Goal: Task Accomplishment & Management: Manage account settings

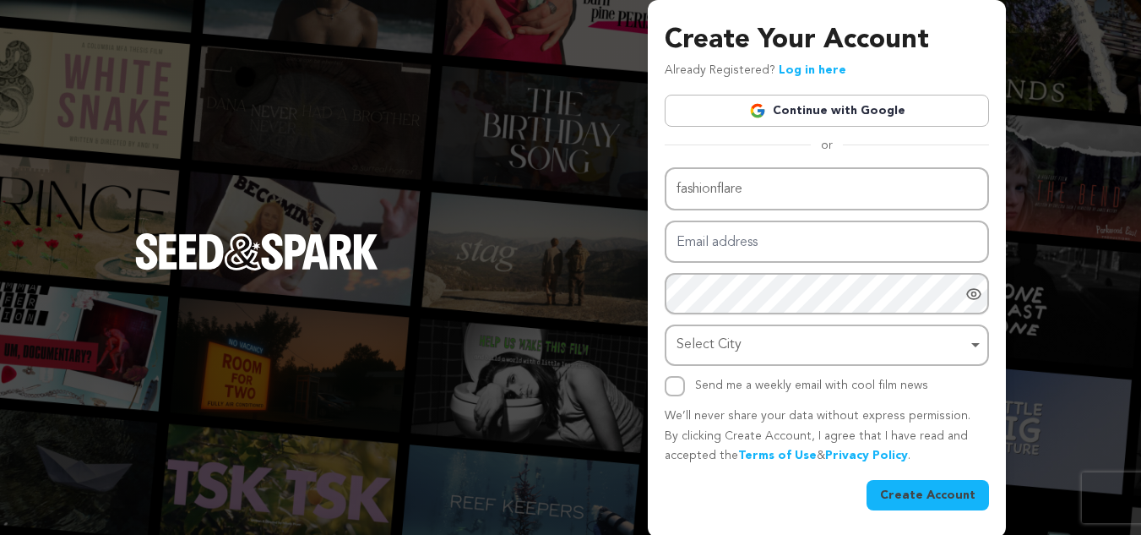
type input "fashionflare"
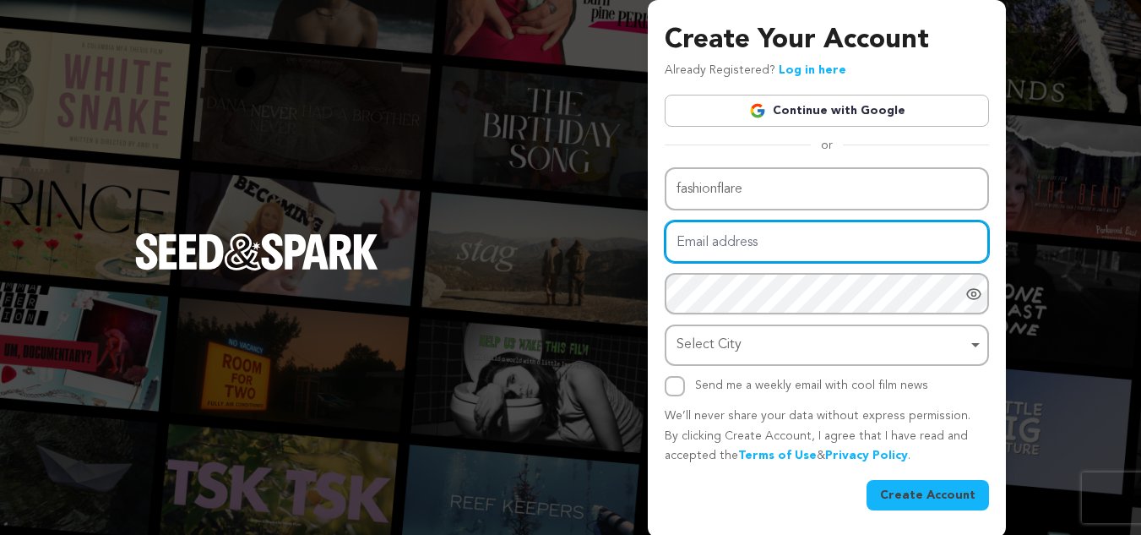
click at [735, 247] on input "Email address" at bounding box center [827, 241] width 324 height 43
paste input "fajebi2222@dawhe.com"
type input "fajebi2222@dawhe.com"
drag, startPoint x: 676, startPoint y: 245, endPoint x: 747, endPoint y: 247, distance: 71.0
click at [747, 247] on input "[EMAIL_ADDRESS][DOMAIN_NAME]" at bounding box center [827, 241] width 324 height 43
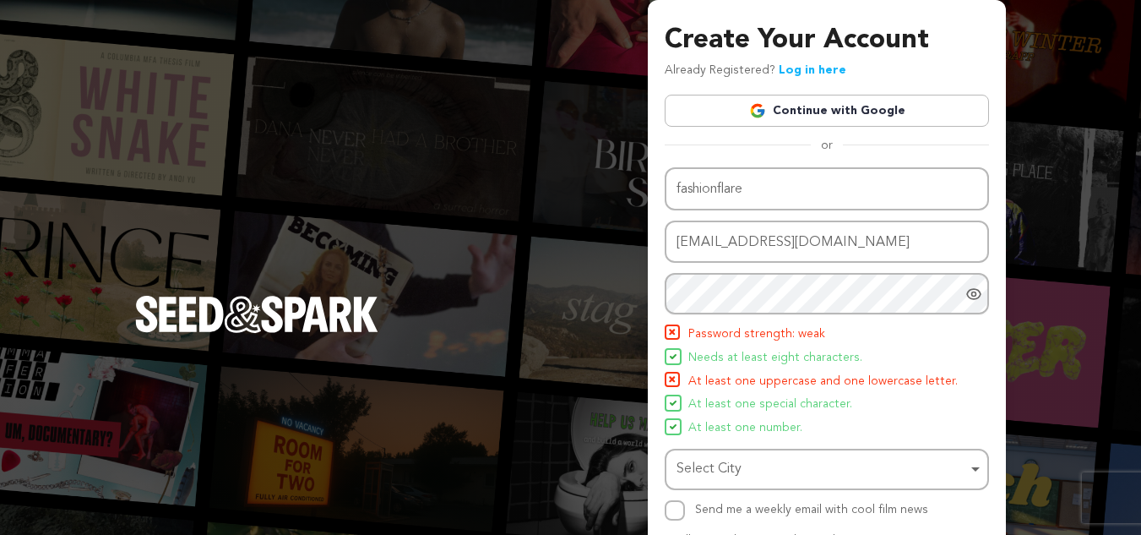
click at [969, 303] on div at bounding box center [977, 293] width 24 height 41
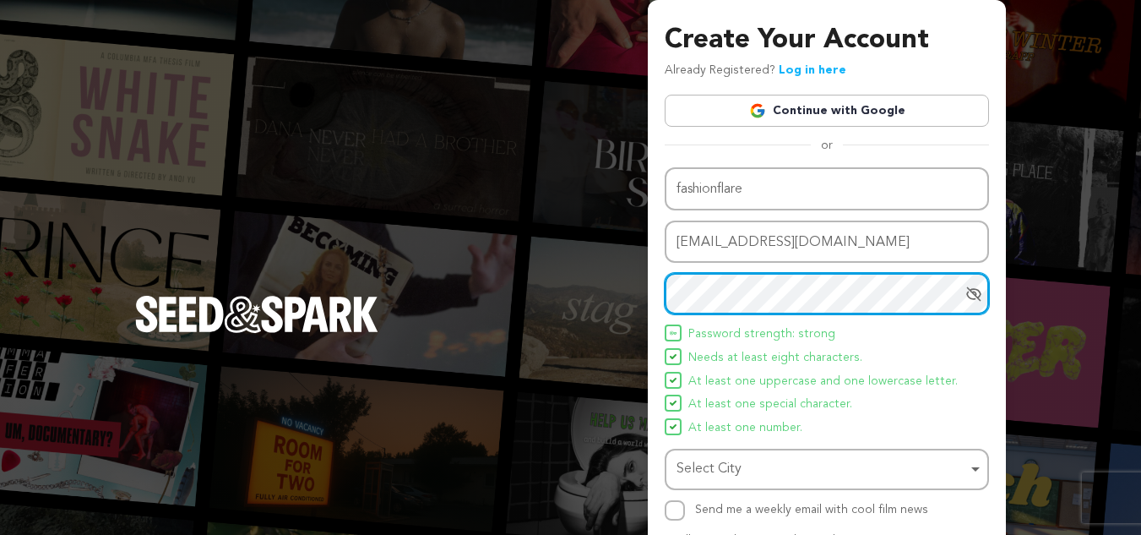
click at [723, 468] on div "Select City Remove item" at bounding box center [821, 469] width 291 height 24
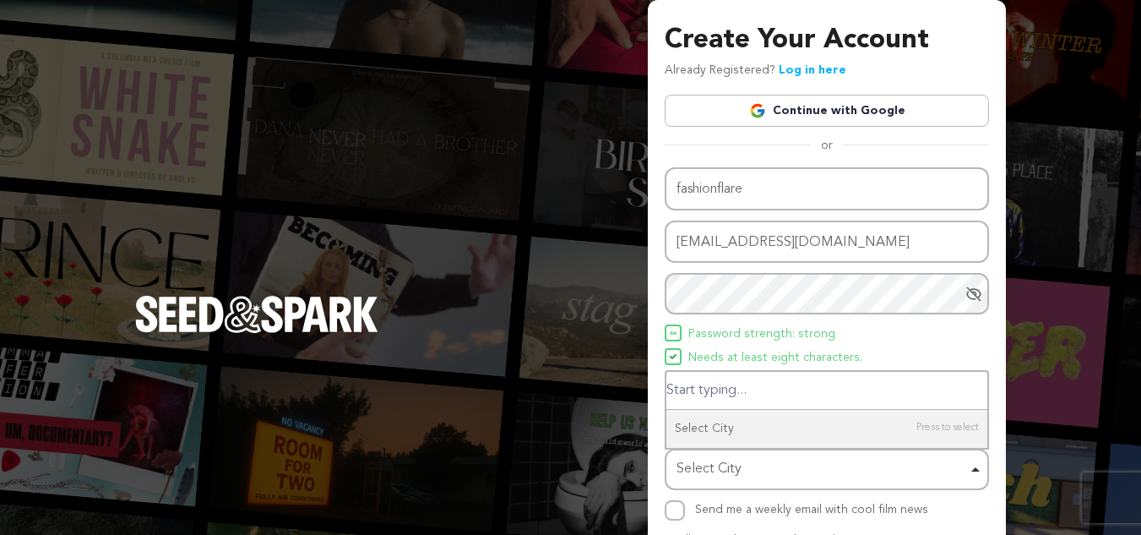
click at [973, 470] on div "Select City Remove item" at bounding box center [826, 468] width 307 height 31
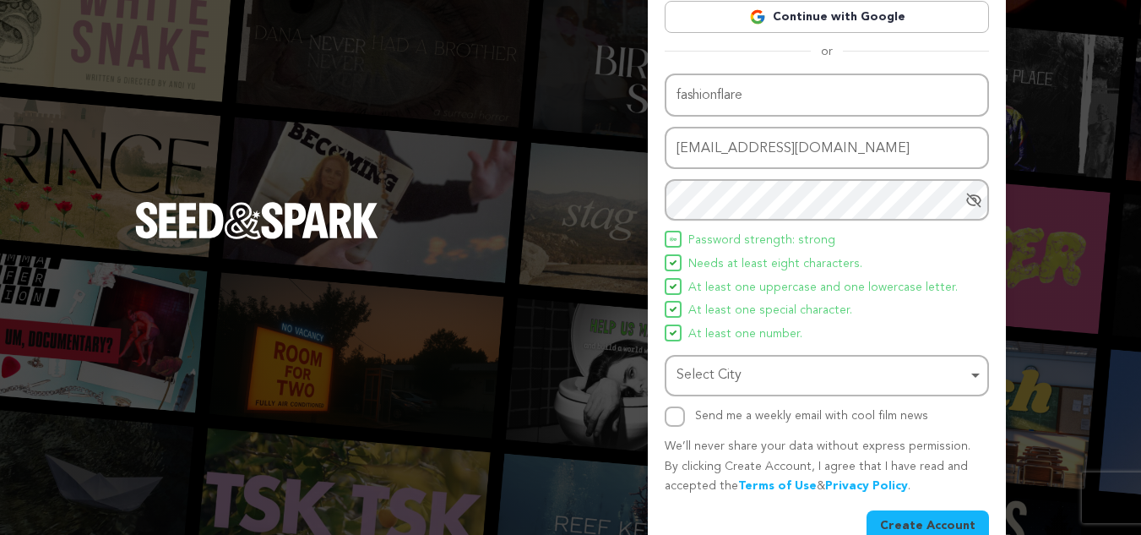
scroll to position [127, 0]
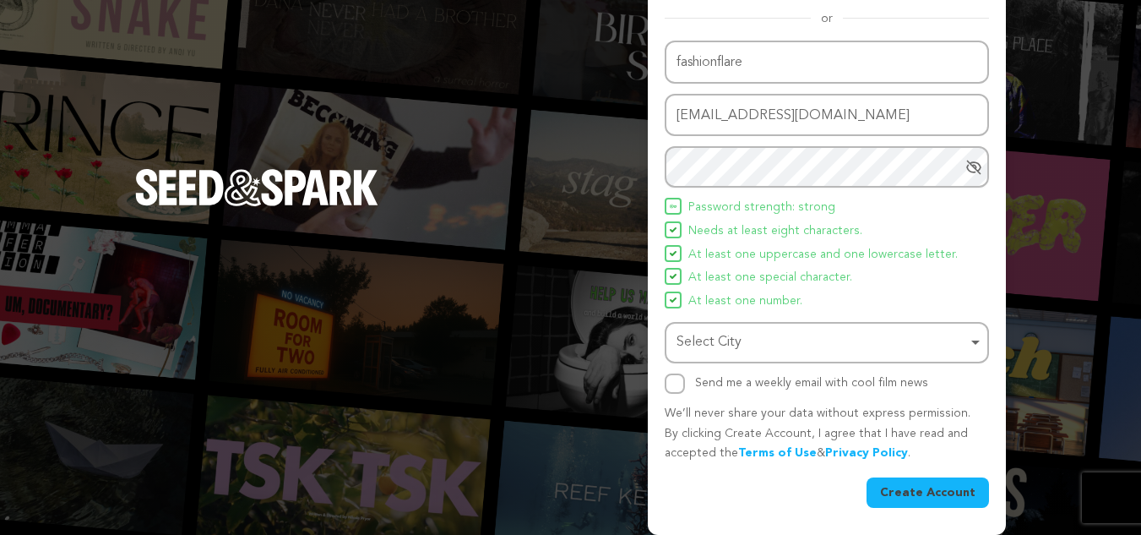
click at [720, 332] on div "Select City Remove item" at bounding box center [821, 342] width 291 height 24
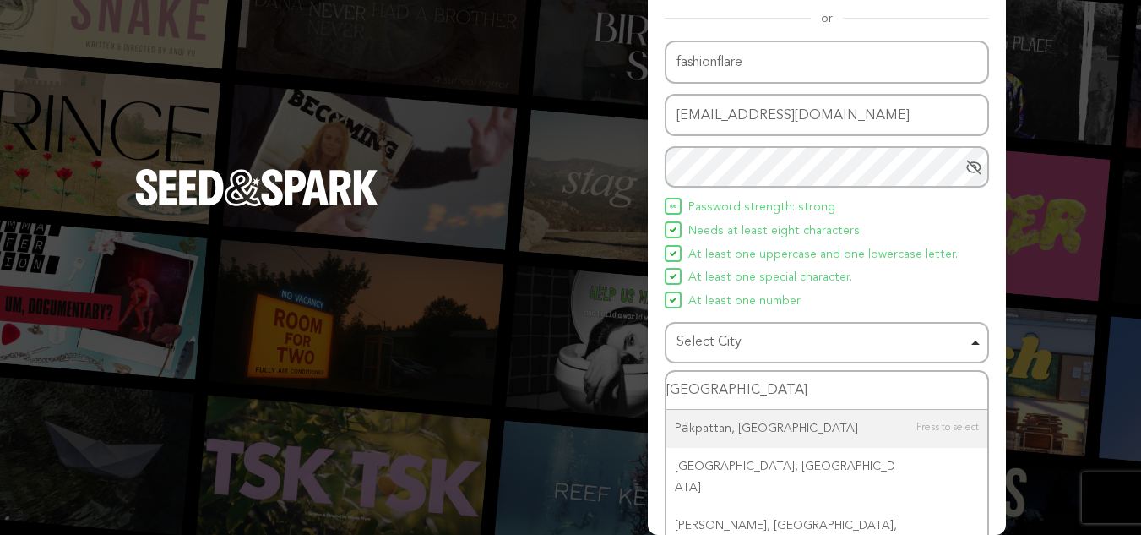
click at [752, 389] on input "pakistan" at bounding box center [826, 391] width 321 height 38
click at [694, 384] on input "pakistan" at bounding box center [826, 391] width 321 height 38
click at [719, 397] on input "pakistan" at bounding box center [826, 391] width 321 height 38
click at [719, 384] on input "pakistan" at bounding box center [826, 391] width 321 height 38
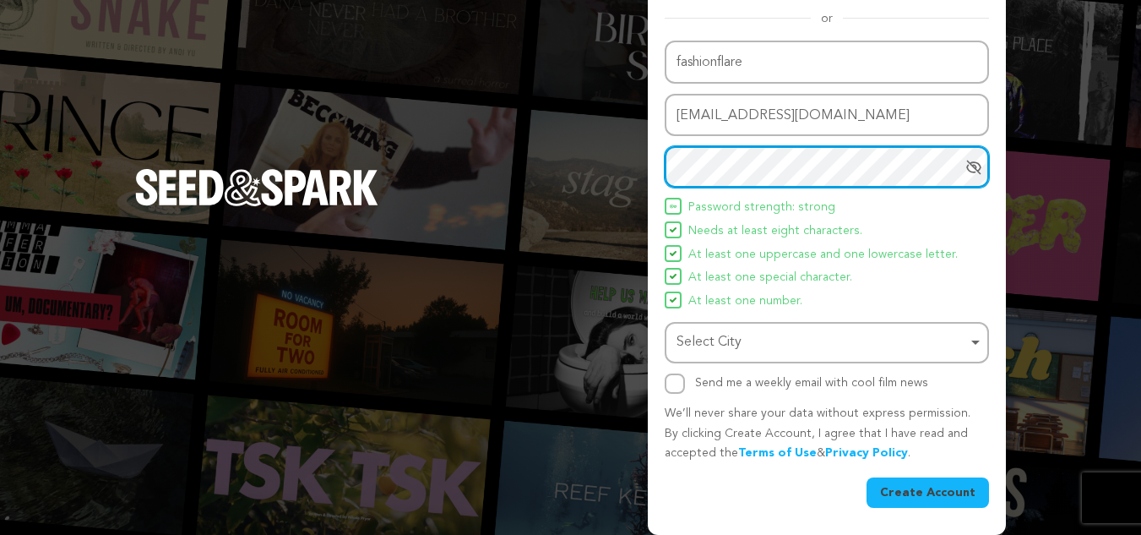
click at [713, 336] on div "Select City Remove item" at bounding box center [821, 342] width 291 height 24
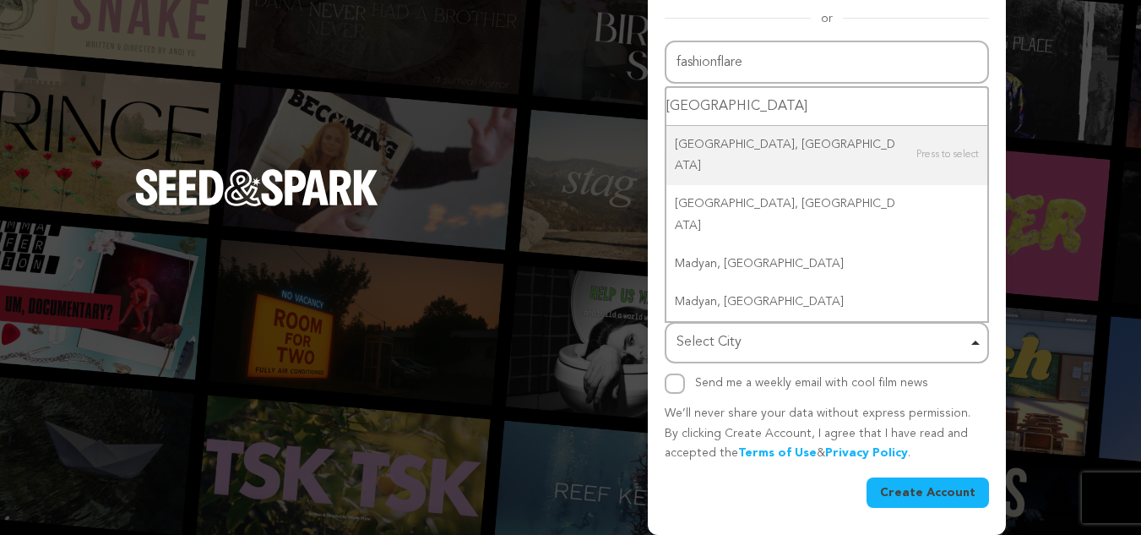
drag, startPoint x: 717, startPoint y: 340, endPoint x: 682, endPoint y: 342, distance: 34.7
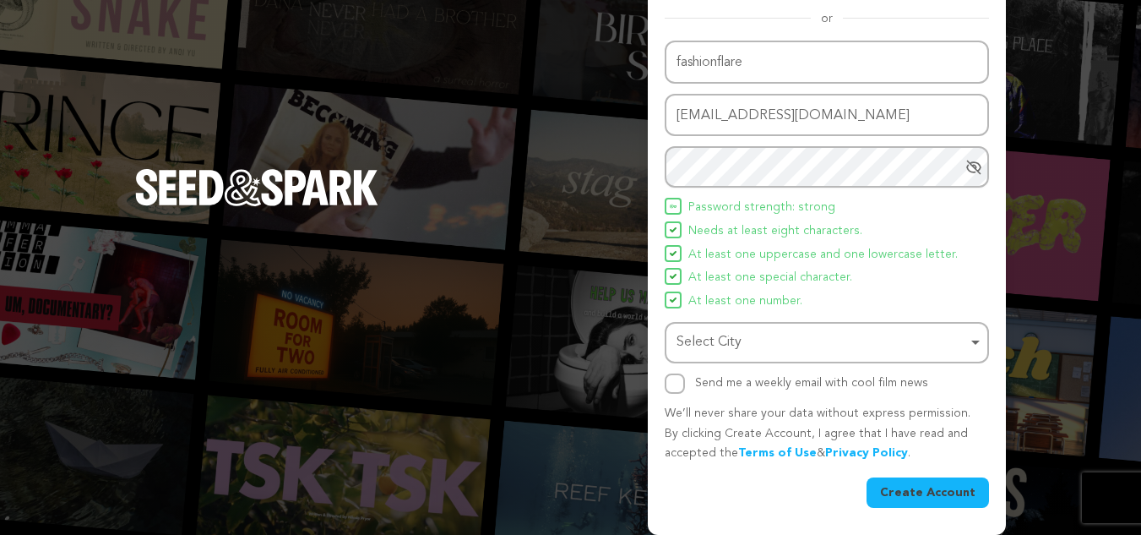
click at [991, 182] on div "Create Your Account Already Registered? Log in here Continue with Google or eyJ…" at bounding box center [827, 203] width 358 height 661
click at [980, 344] on div "Select City Remove item" at bounding box center [826, 342] width 307 height 31
click at [962, 345] on div "Select City Remove item" at bounding box center [821, 342] width 291 height 24
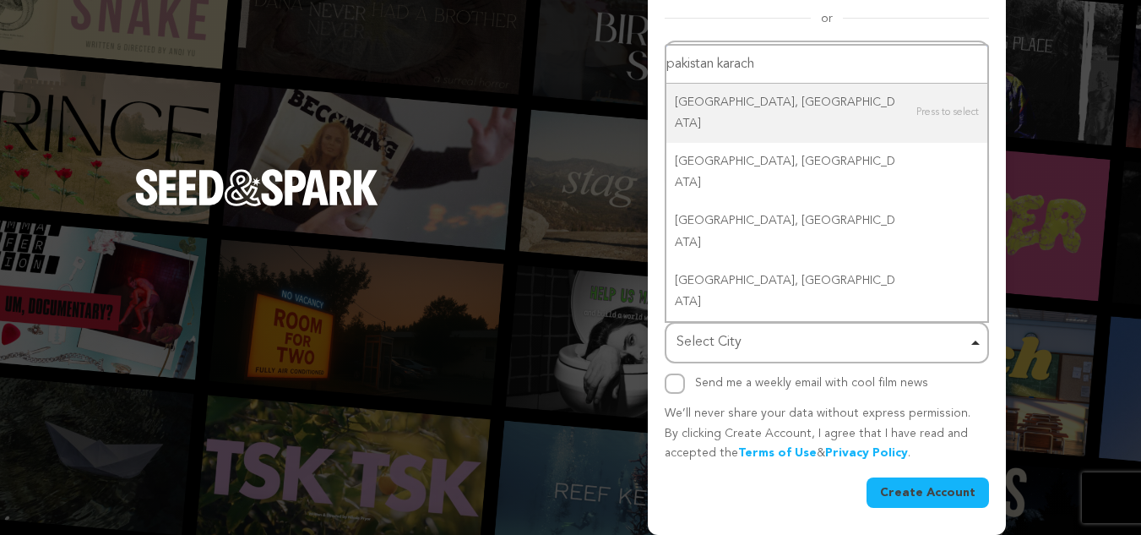
type input "pakistan karachi"
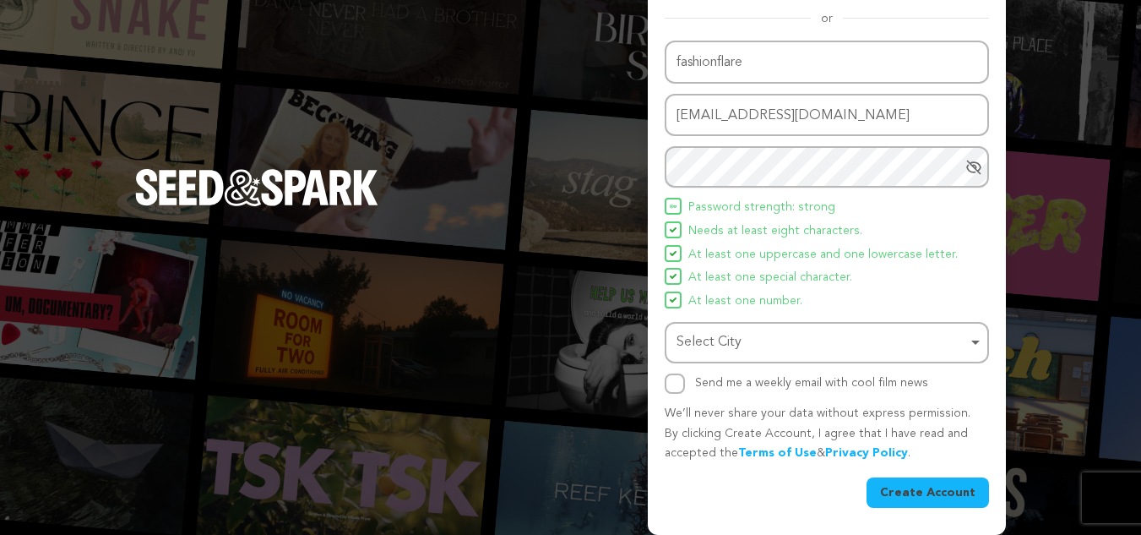
click at [975, 346] on div "Select City Remove item" at bounding box center [826, 342] width 307 height 31
click at [951, 340] on div "Select City Remove item" at bounding box center [821, 342] width 291 height 24
click at [666, 391] on input "Send me a weekly email with cool film news" at bounding box center [675, 383] width 20 height 20
checkbox input "true"
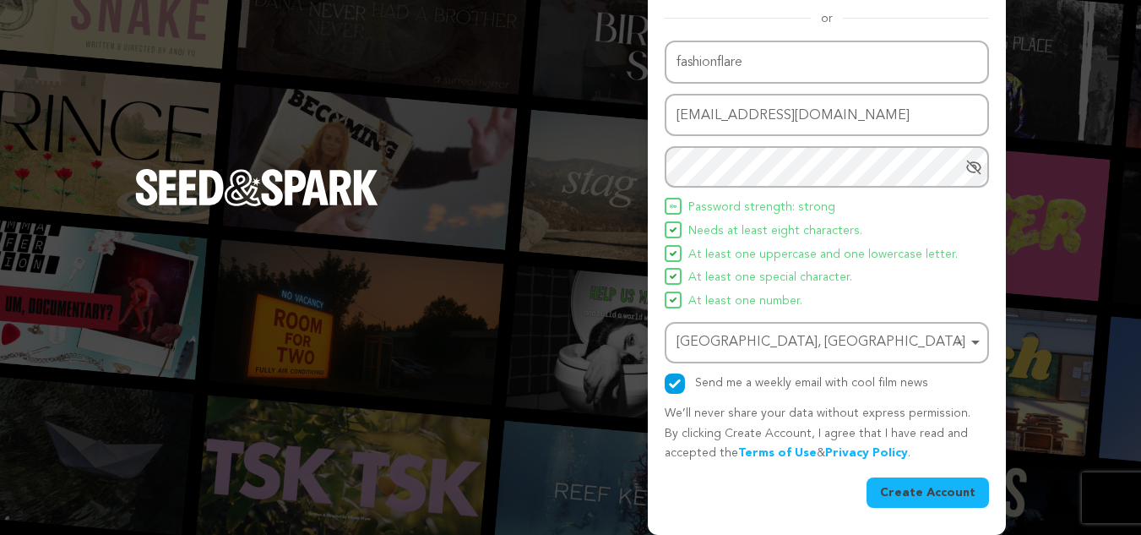
click at [946, 485] on button "Create Account" at bounding box center [927, 492] width 122 height 30
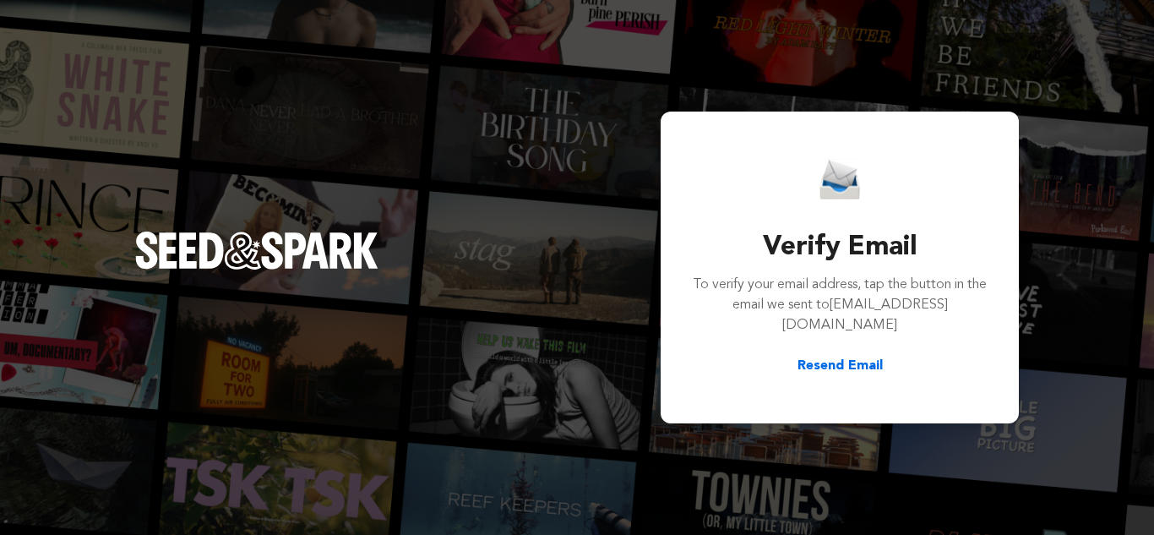
click at [864, 356] on button "Resend Email" at bounding box center [839, 366] width 85 height 20
click at [821, 356] on button "Resend Email" at bounding box center [839, 366] width 85 height 20
click at [1037, 207] on div "Verify Email To verify your email address, tap the button in the email we sent …" at bounding box center [577, 267] width 1154 height 535
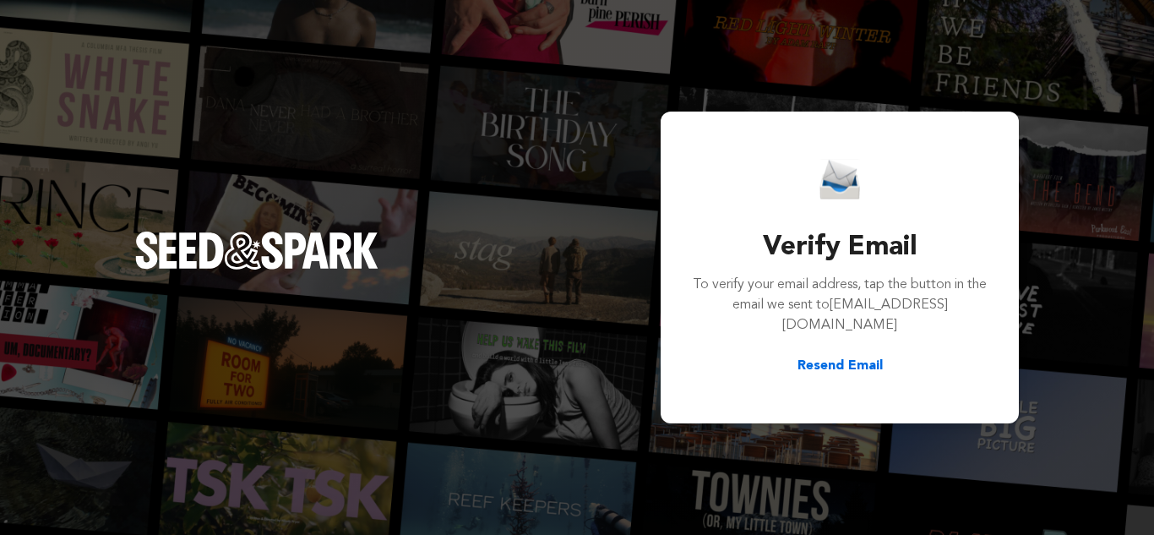
click at [889, 84] on div "Verify Email To verify your email address, tap the button in the email we sent …" at bounding box center [577, 267] width 1154 height 535
click at [864, 356] on button "Resend Email" at bounding box center [839, 366] width 85 height 20
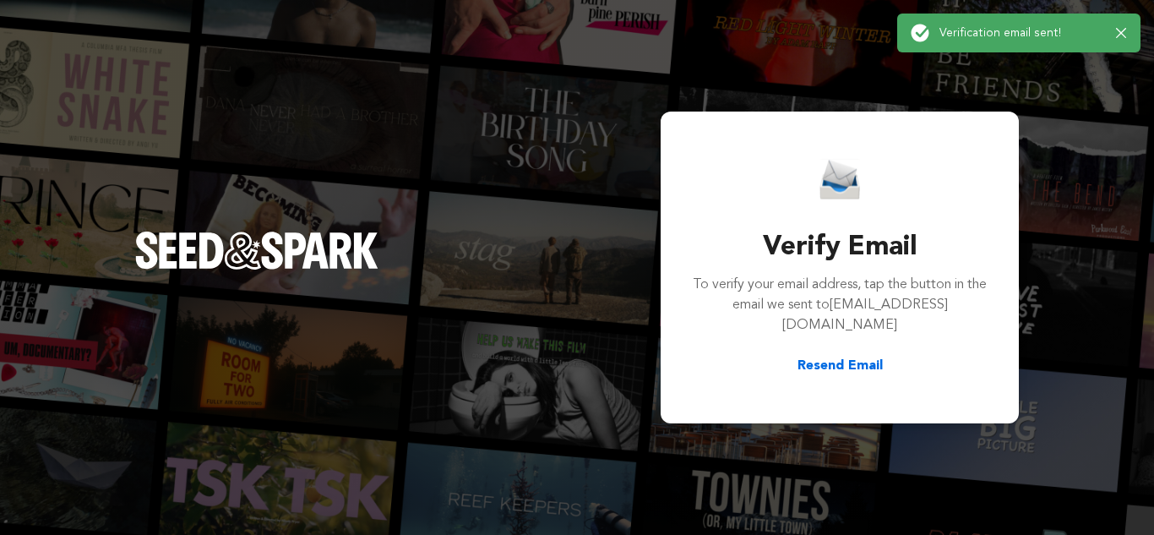
click at [834, 356] on button "Resend Email" at bounding box center [839, 366] width 85 height 20
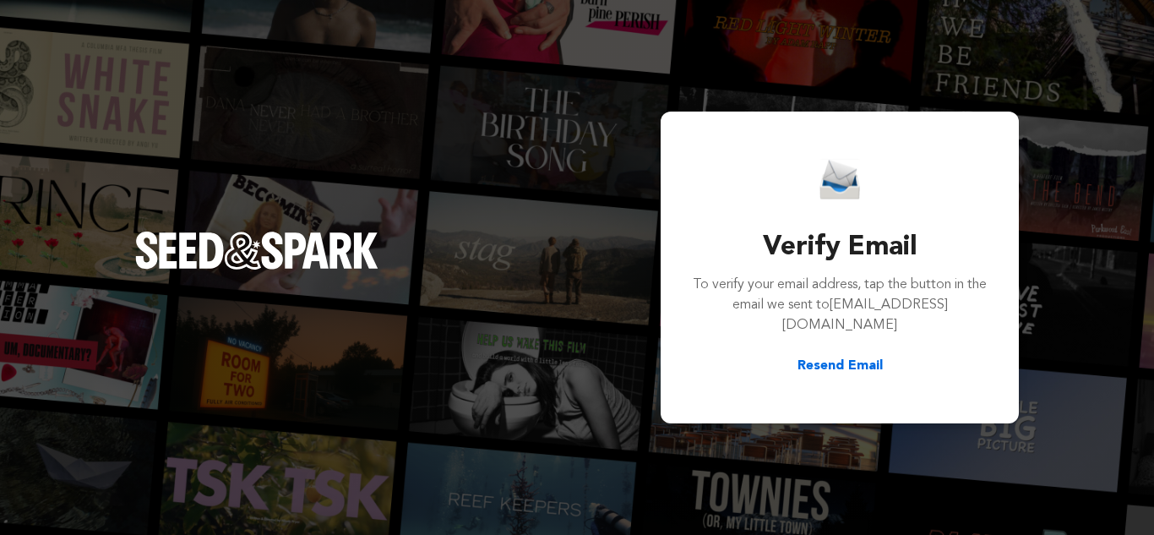
click at [938, 235] on div "Verify Email To verify your email address, tap the button in the email we sent …" at bounding box center [839, 267] width 297 height 217
drag, startPoint x: 935, startPoint y: 107, endPoint x: 930, endPoint y: 96, distance: 12.1
click at [930, 96] on div "Verify Email To verify your email address, tap the button in the email we sent …" at bounding box center [577, 267] width 1154 height 535
click at [822, 303] on p "To verify your email address, tap the button in the email we sent to fajebi2222…" at bounding box center [839, 304] width 297 height 61
drag, startPoint x: 888, startPoint y: 120, endPoint x: 888, endPoint y: 103, distance: 16.9
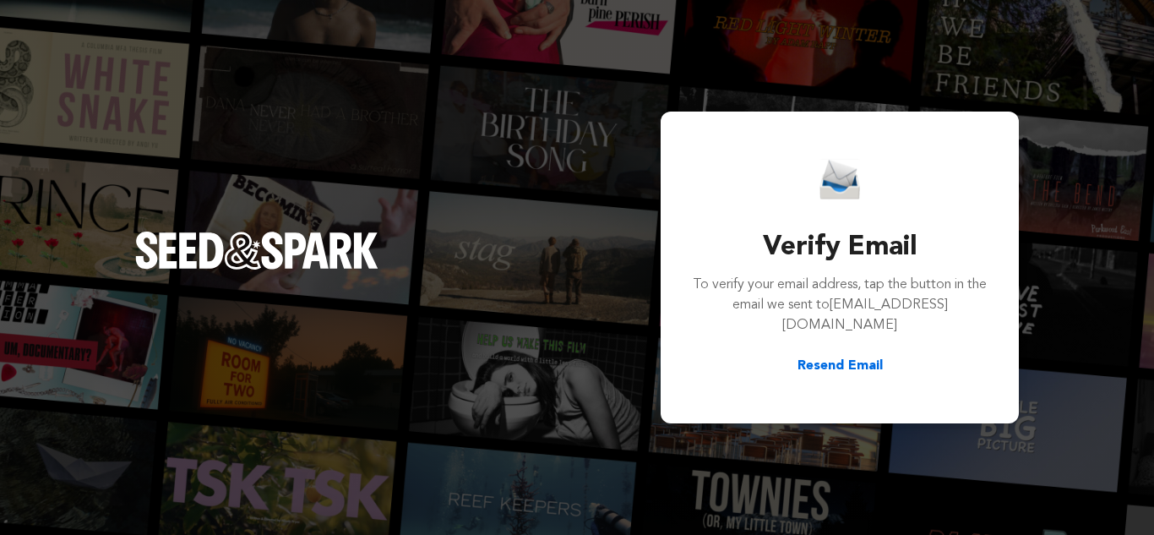
click at [888, 114] on div "Verify Email To verify your email address, tap the button in the email we sent …" at bounding box center [577, 267] width 1154 height 535
click at [889, 96] on div "Verify Email To verify your email address, tap the button in the email we sent …" at bounding box center [577, 267] width 1154 height 535
click at [825, 356] on button "Resend Email" at bounding box center [839, 366] width 85 height 20
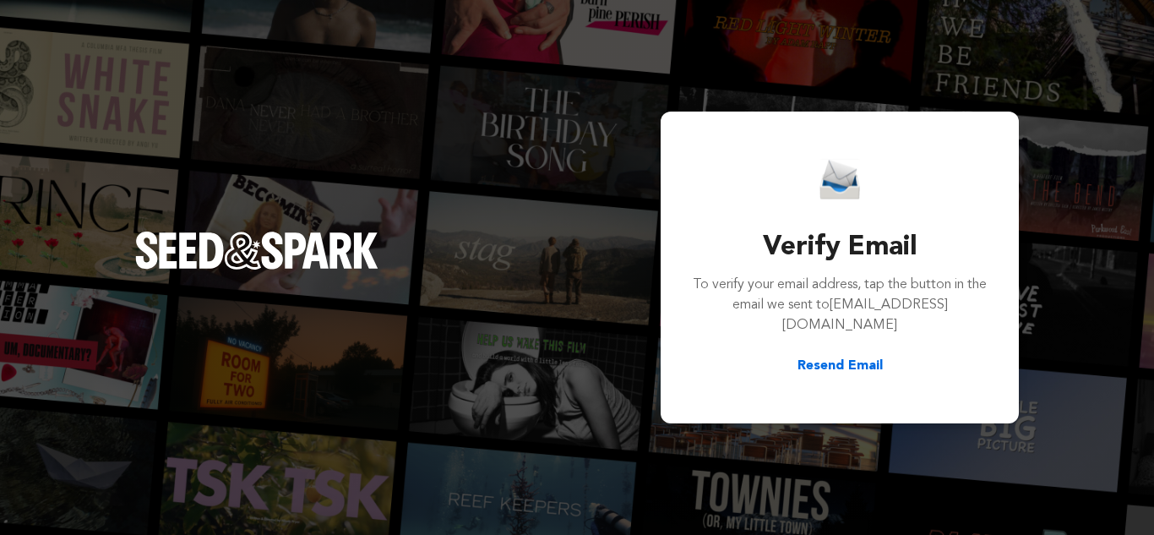
click at [825, 356] on button "Resend Email" at bounding box center [839, 366] width 85 height 20
drag, startPoint x: 825, startPoint y: 351, endPoint x: 560, endPoint y: 262, distance: 279.9
click at [560, 262] on div "Verify Email To verify your email address, tap the button in the email we sent …" at bounding box center [577, 267] width 1154 height 535
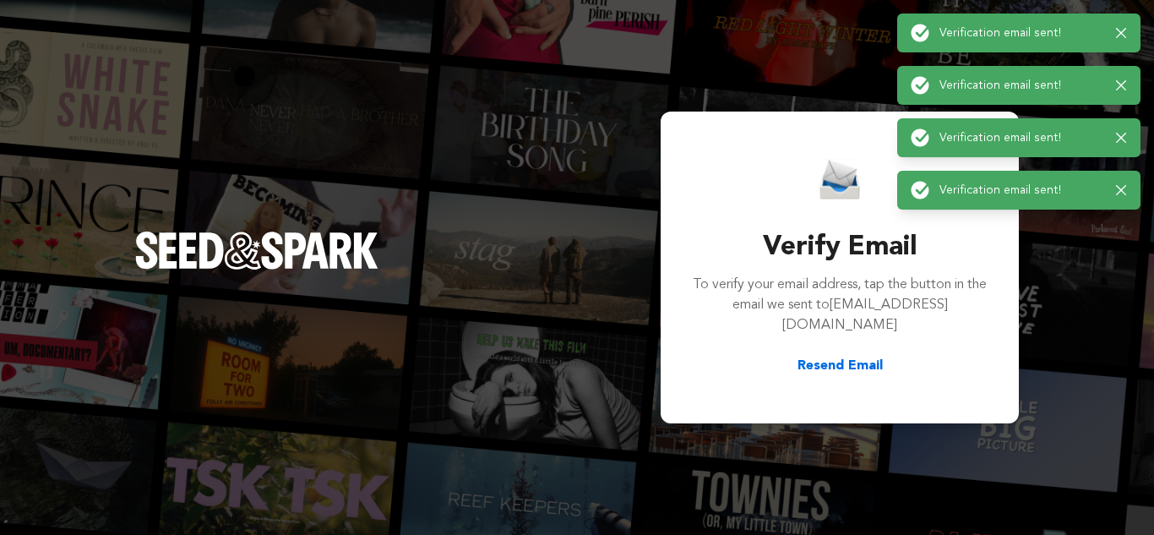
click at [638, 154] on div "Verify Email To verify your email address, tap the button in the email we sent …" at bounding box center [577, 267] width 1154 height 535
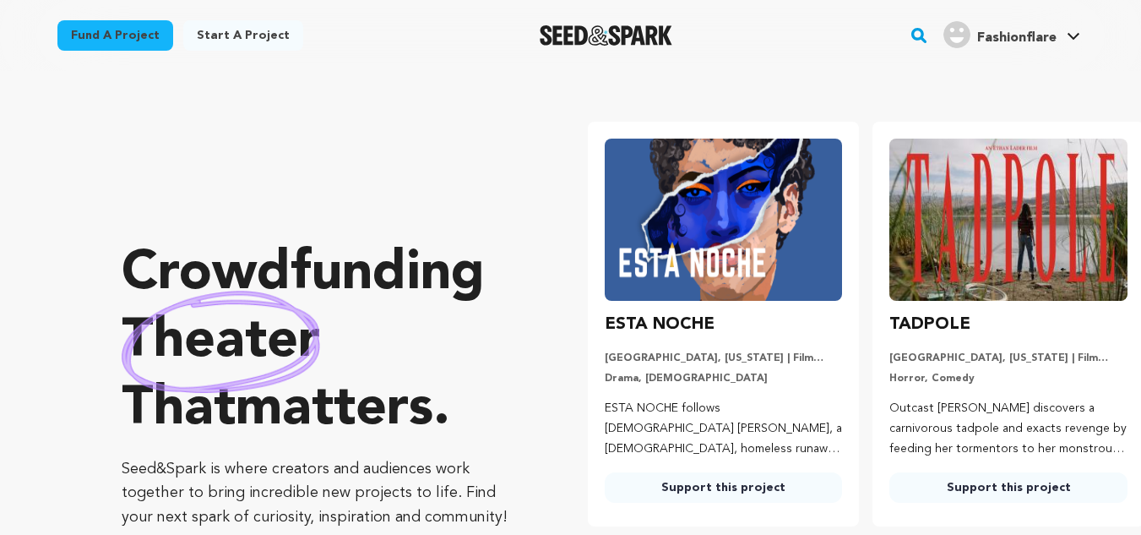
click at [997, 34] on span "Fashionflare" at bounding box center [1016, 38] width 79 height 14
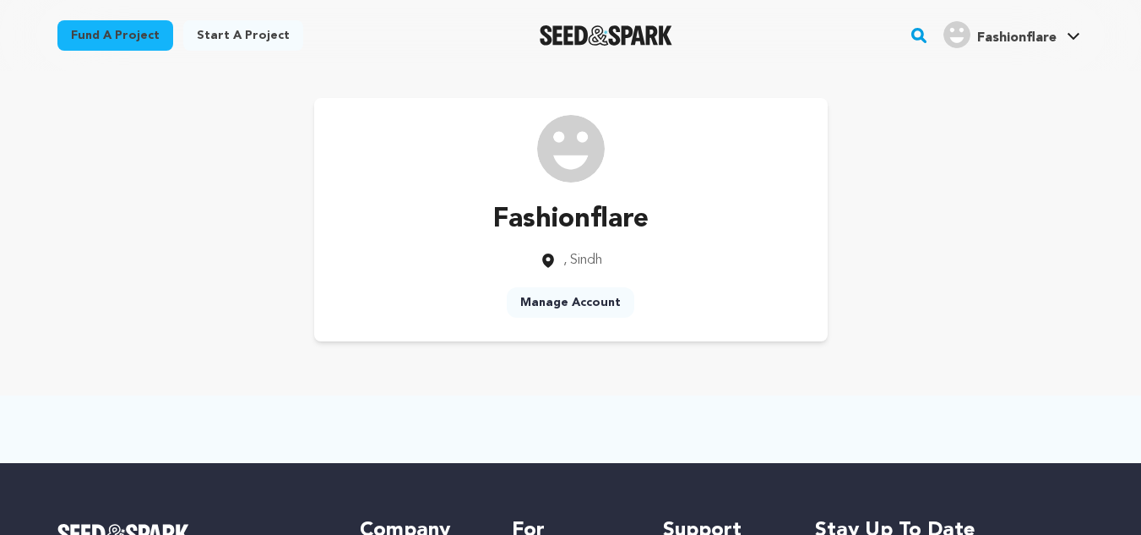
click at [984, 26] on div "Fashionflare" at bounding box center [999, 34] width 113 height 27
click at [994, 181] on link "View Profile" at bounding box center [1022, 185] width 189 height 37
click at [994, 182] on div "Fashionflare , [GEOGRAPHIC_DATA] Manage Account" at bounding box center [570, 219] width 1027 height 243
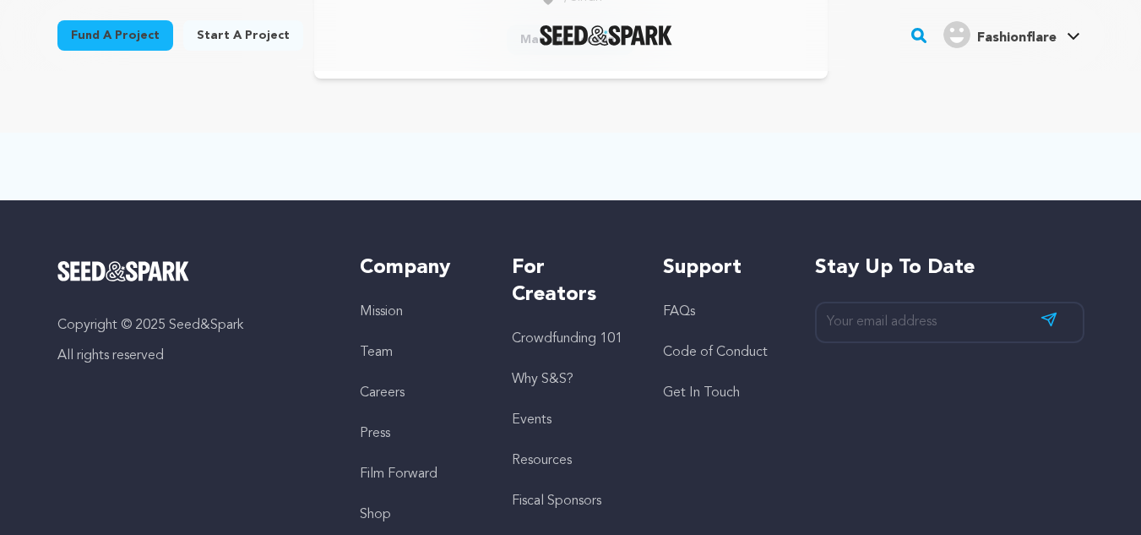
scroll to position [375, 0]
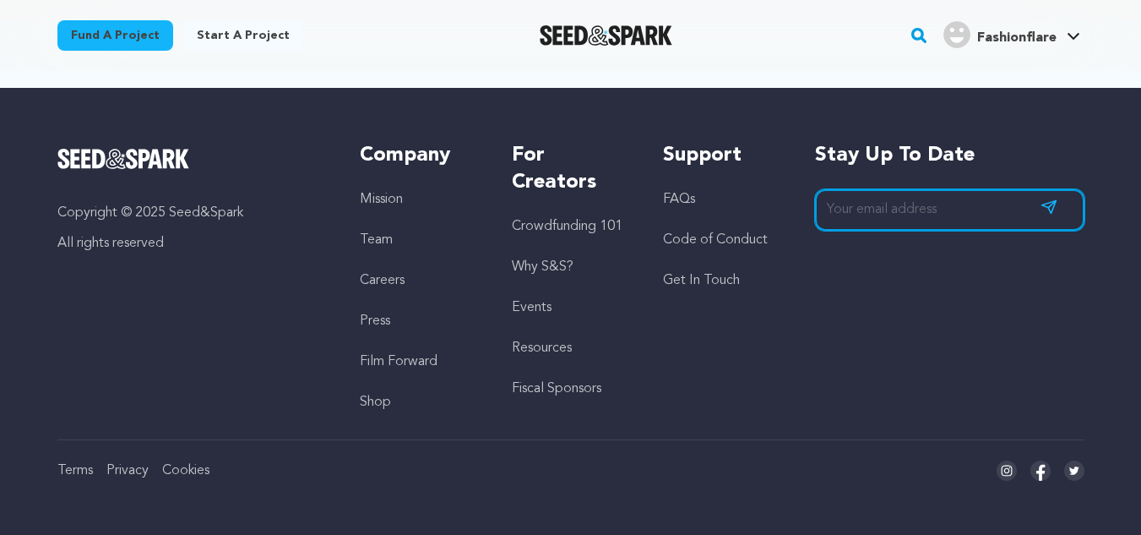
click at [881, 207] on input "email" at bounding box center [949, 209] width 269 height 41
paste input "[EMAIL_ADDRESS][DOMAIN_NAME]"
type input "[EMAIL_ADDRESS][DOMAIN_NAME]"
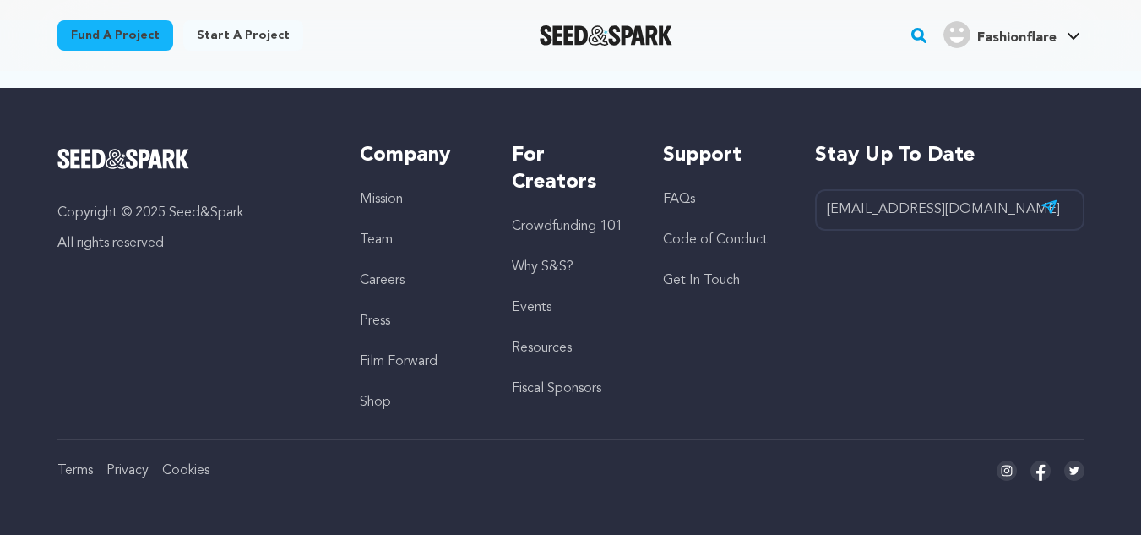
click at [1048, 202] on icon "submit" at bounding box center [1048, 206] width 17 height 15
click at [1051, 209] on icon "submit" at bounding box center [1048, 206] width 17 height 15
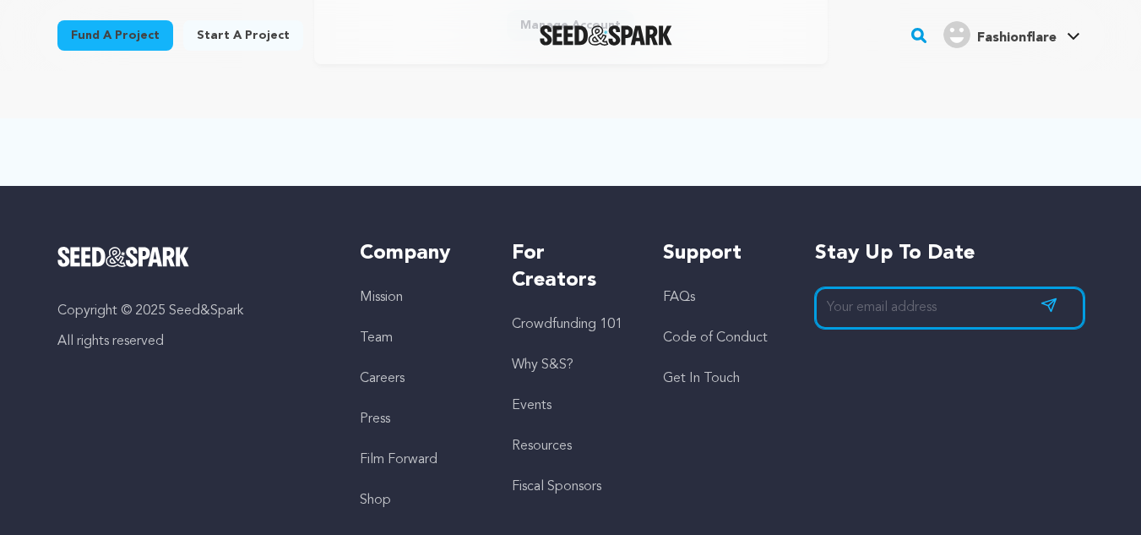
scroll to position [0, 0]
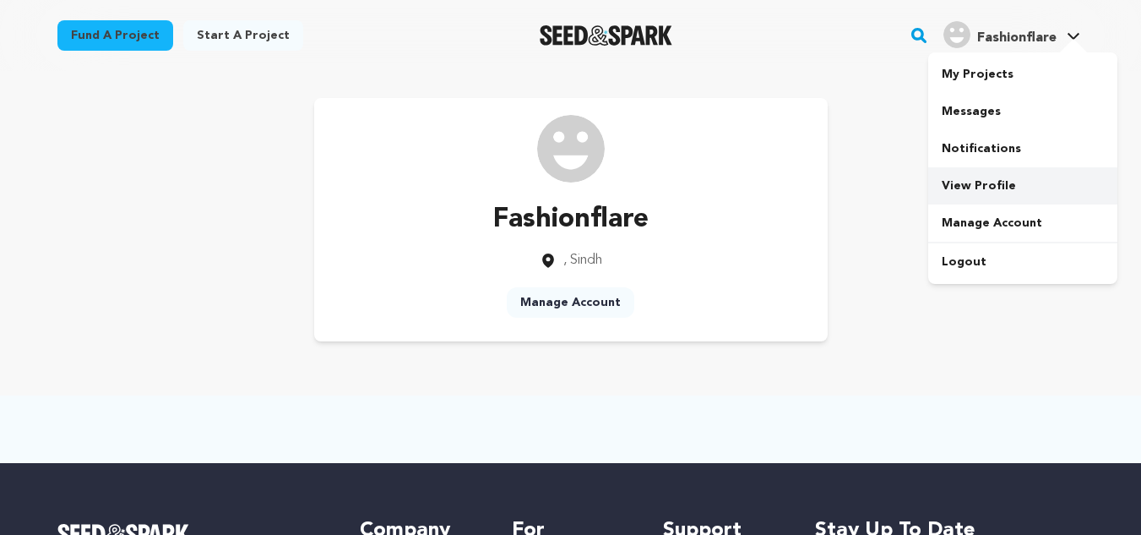
click at [980, 187] on link "View Profile" at bounding box center [1022, 185] width 189 height 37
click at [971, 184] on link "View Profile" at bounding box center [1022, 185] width 189 height 37
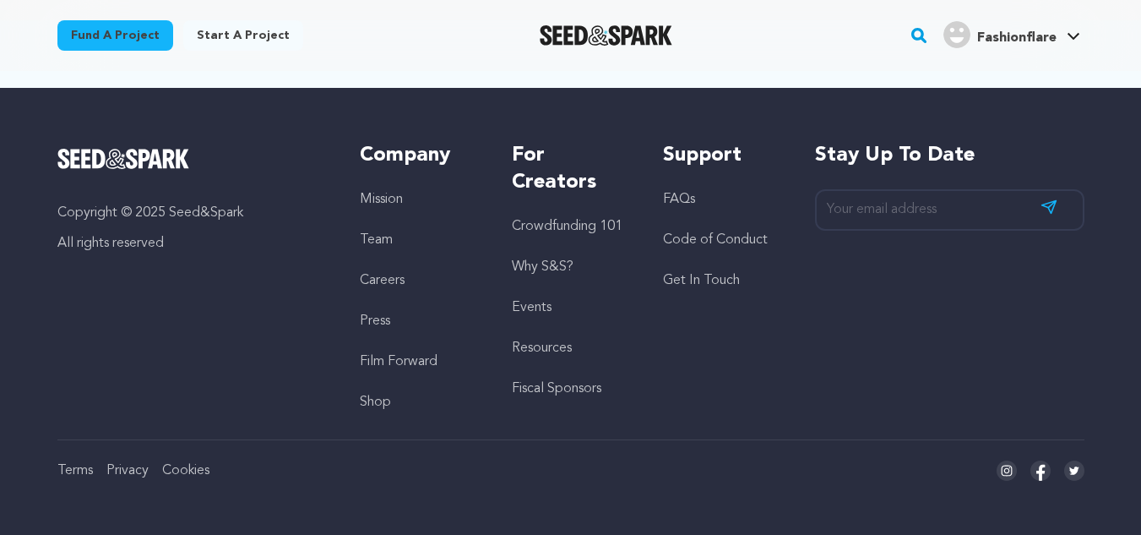
scroll to position [291, 0]
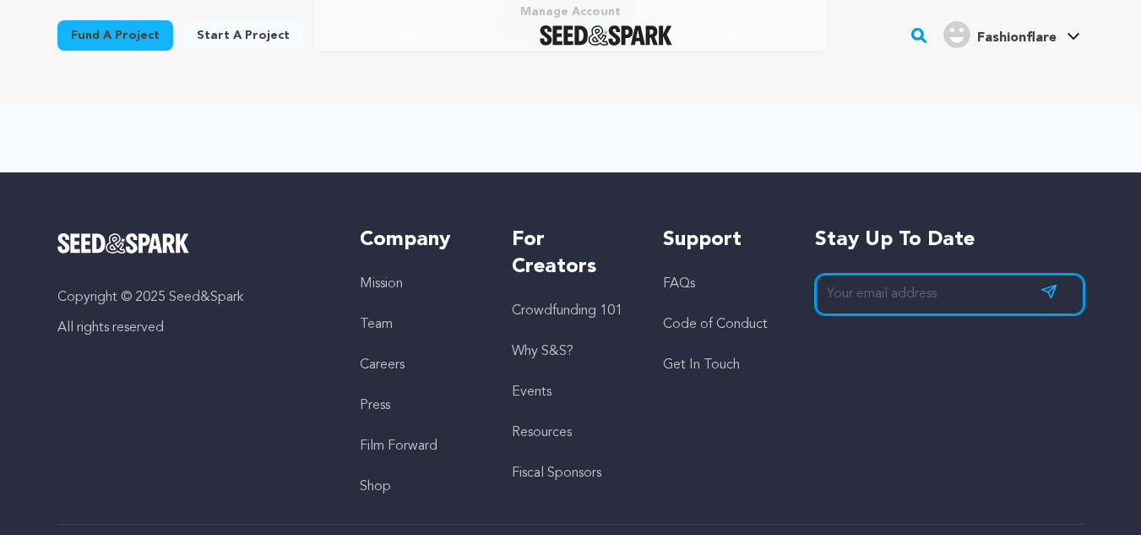
paste input "[EMAIL_ADDRESS][DOMAIN_NAME]"
type input "[EMAIL_ADDRESS][DOMAIN_NAME]"
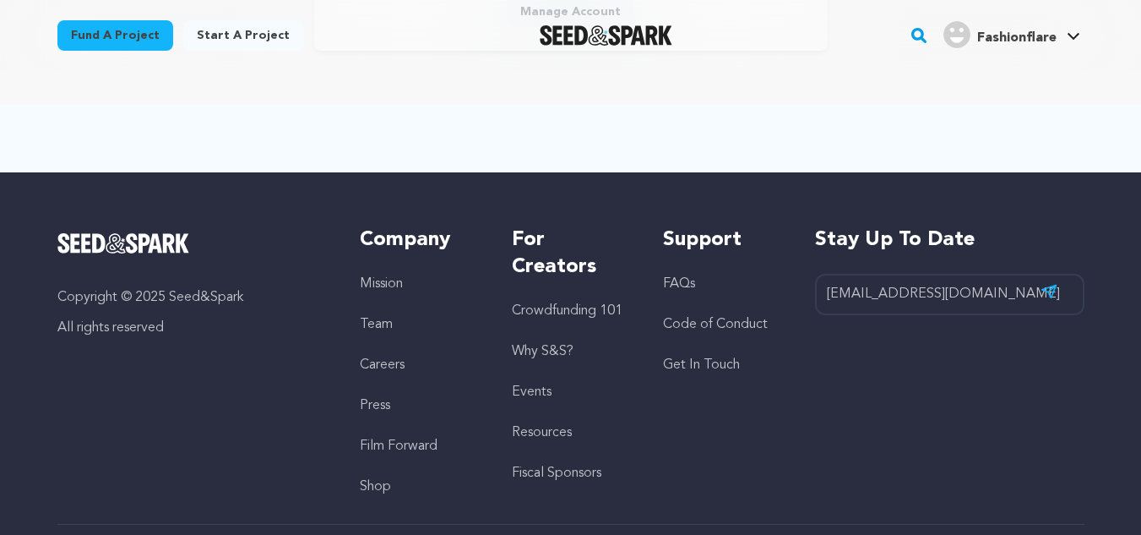
click at [1050, 284] on icon "submit" at bounding box center [1048, 291] width 17 height 15
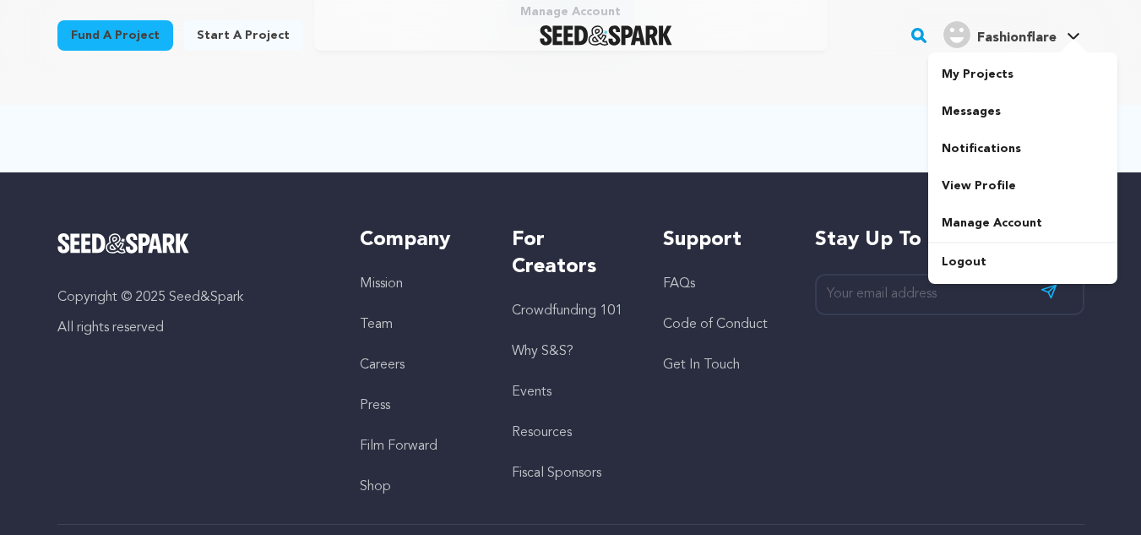
click at [1015, 36] on span "Fashionflare" at bounding box center [1016, 38] width 79 height 14
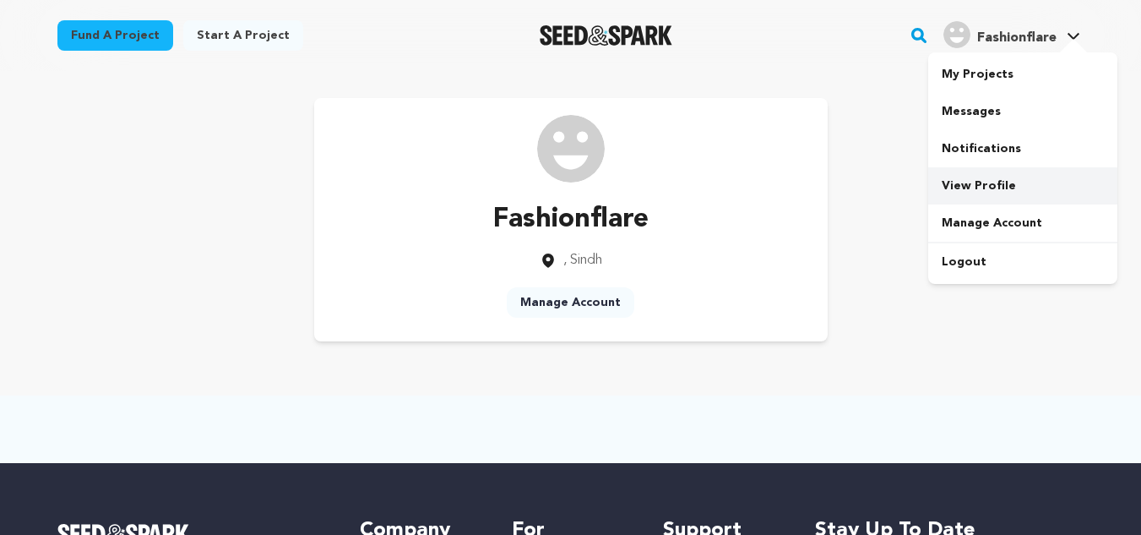
click at [969, 179] on link "View Profile" at bounding box center [1022, 185] width 189 height 37
click at [1007, 190] on link "View Profile" at bounding box center [1022, 185] width 189 height 37
click at [567, 297] on link "Manage Account" at bounding box center [571, 302] width 128 height 30
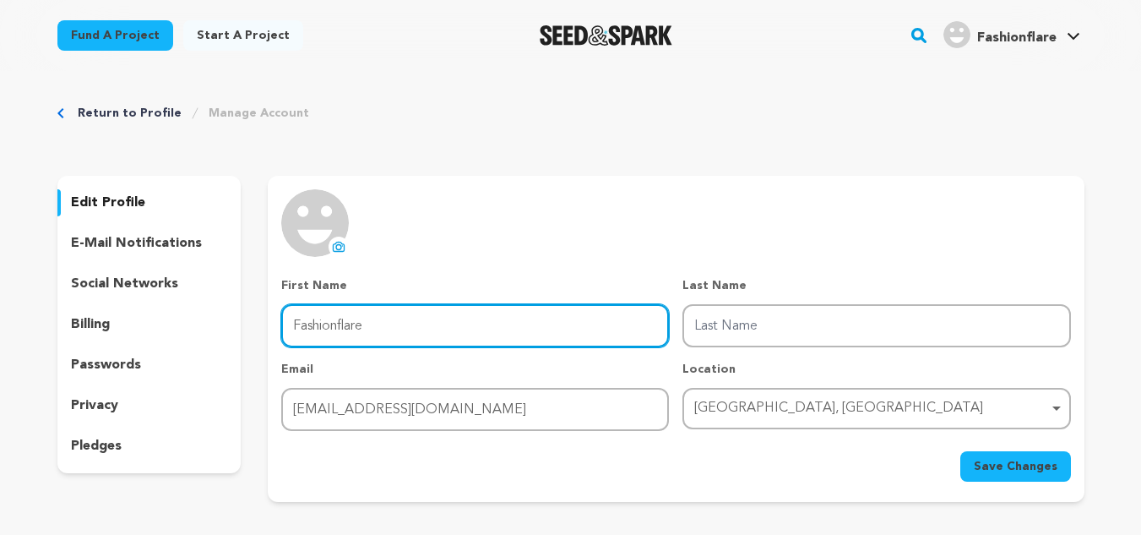
click at [422, 312] on input "Fashionflare" at bounding box center [475, 325] width 388 height 43
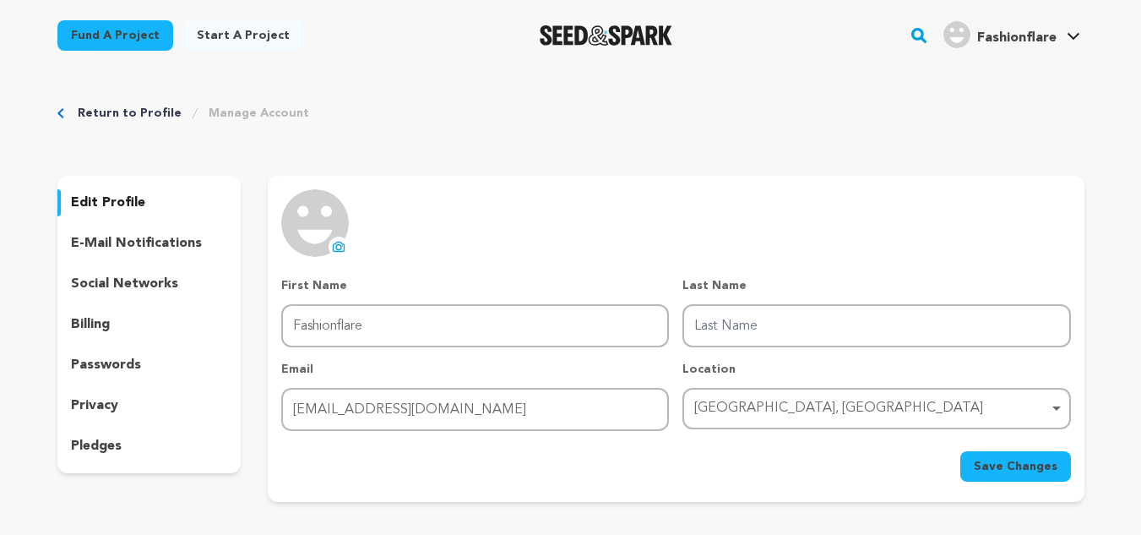
click at [443, 248] on div "uploading spinner upload profile image First Name First Name Fashionflare Last …" at bounding box center [675, 335] width 789 height 292
